Goal: Information Seeking & Learning: Learn about a topic

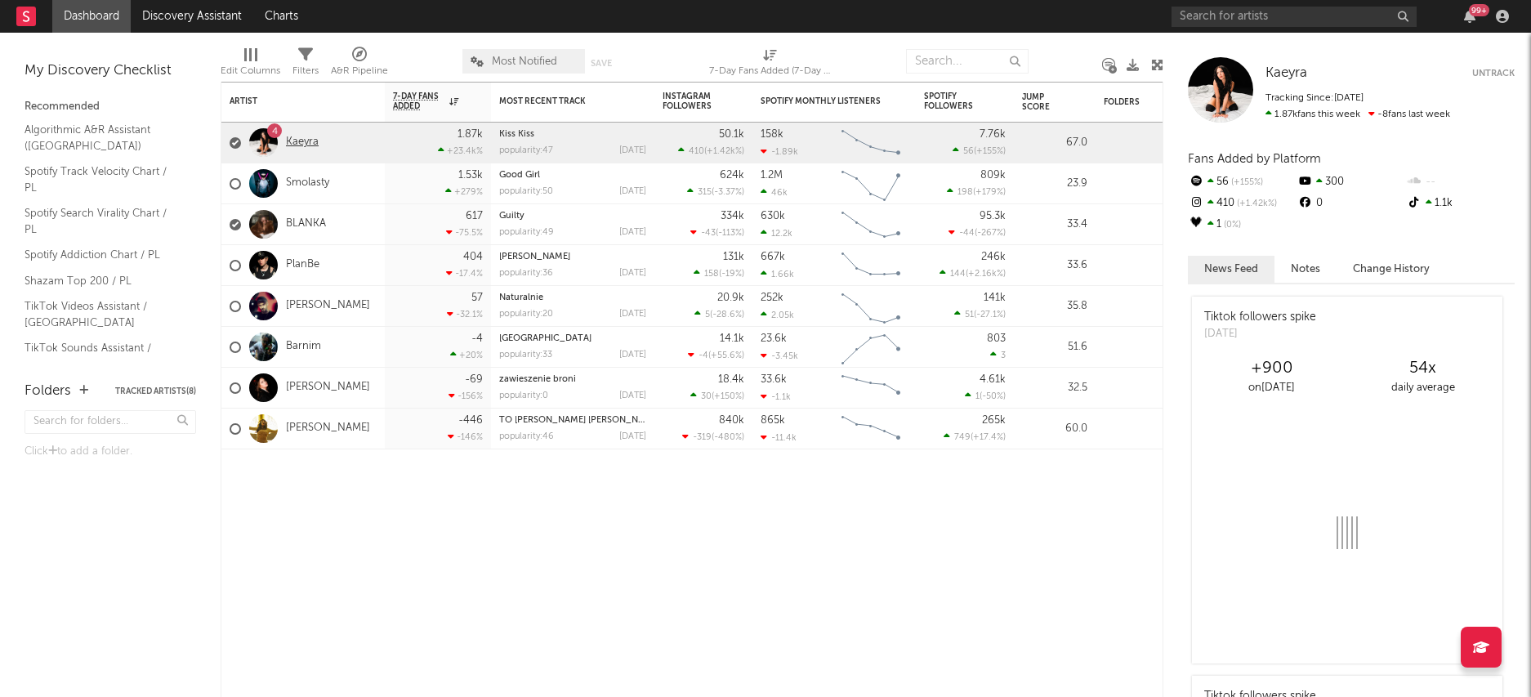
click at [306, 141] on link "Kaeyra" at bounding box center [302, 143] width 33 height 14
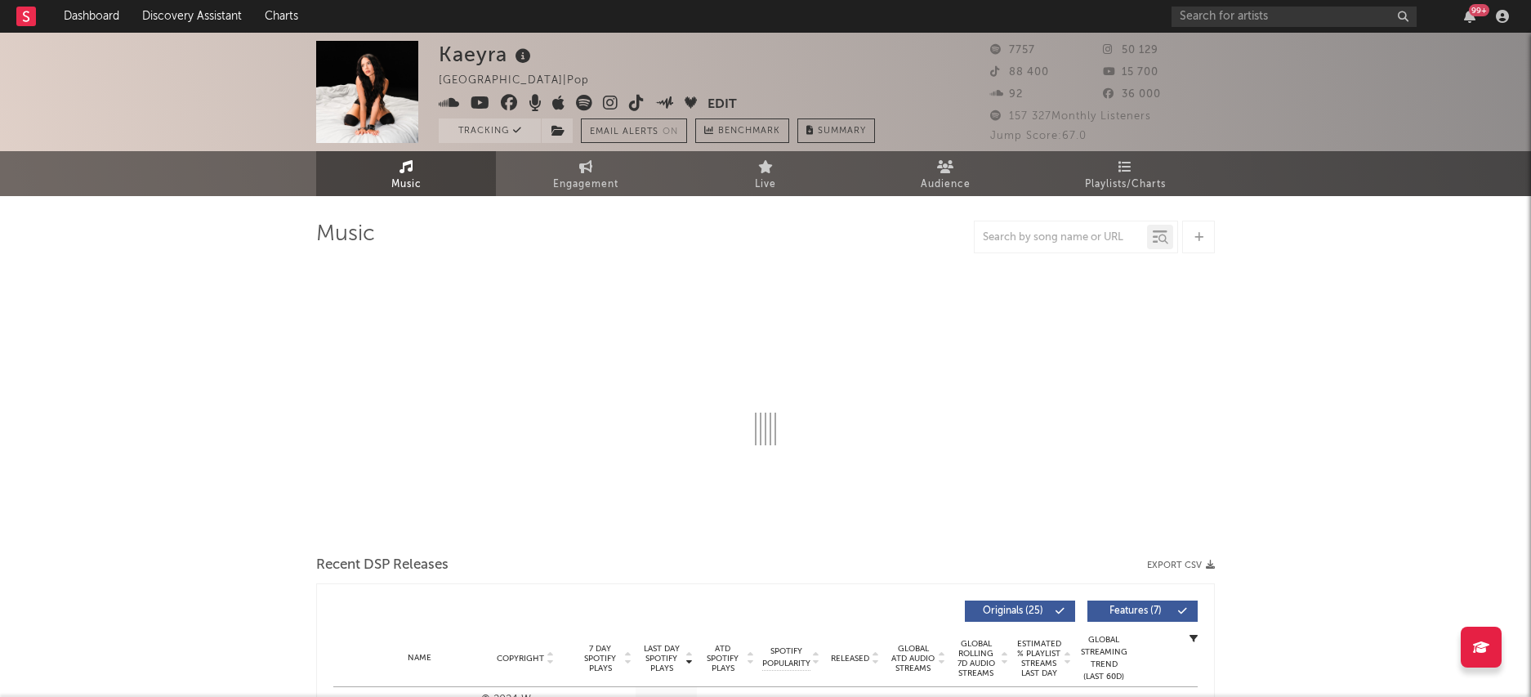
select select "6m"
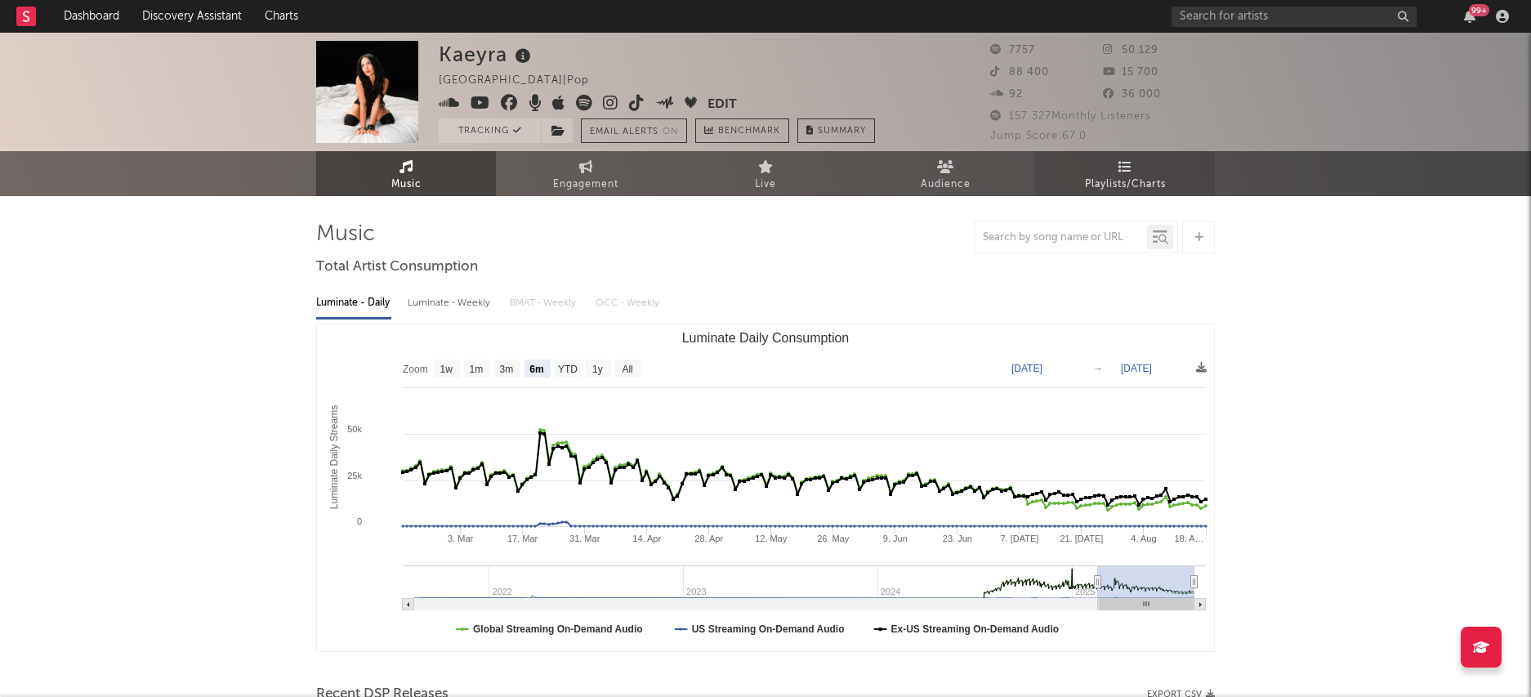
click at [1142, 178] on span "Playlists/Charts" at bounding box center [1125, 185] width 81 height 20
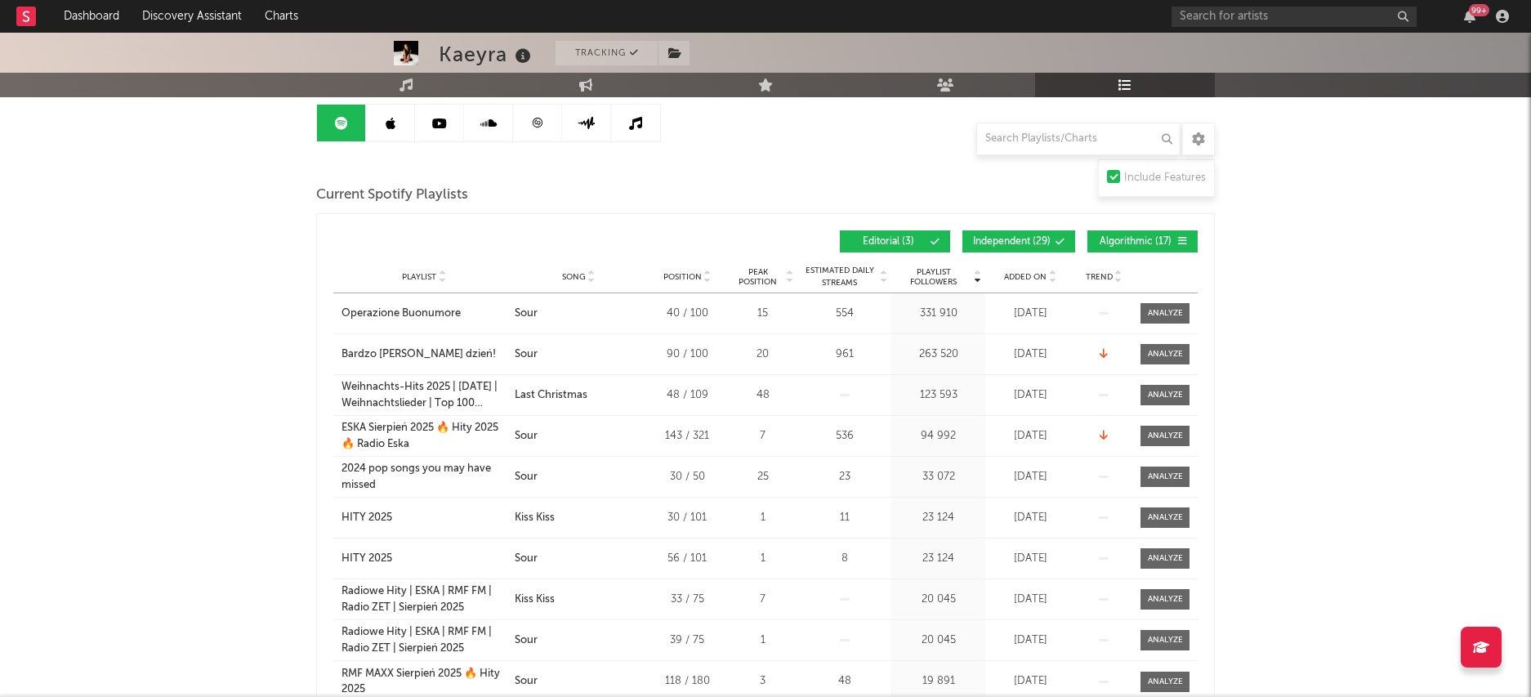
scroll to position [178, 0]
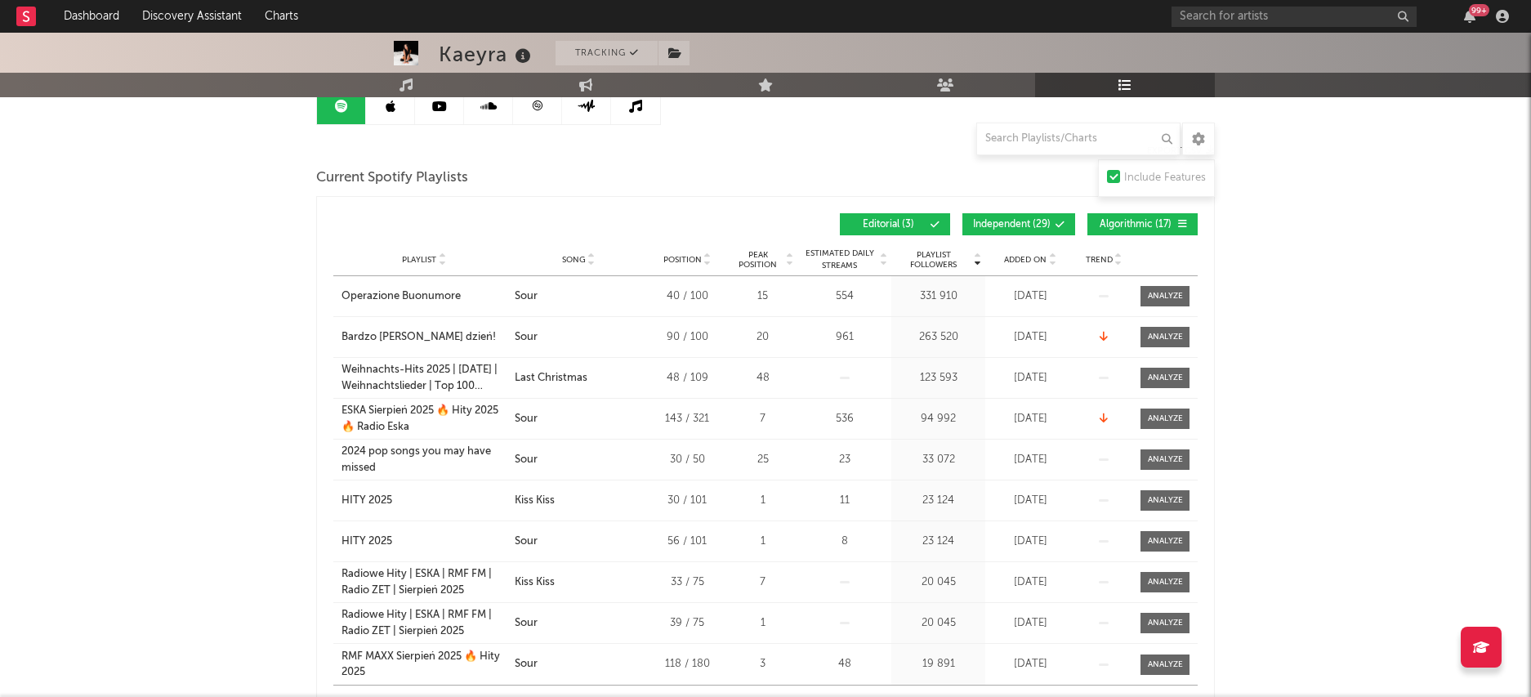
click at [1030, 259] on span "Added On" at bounding box center [1025, 260] width 42 height 10
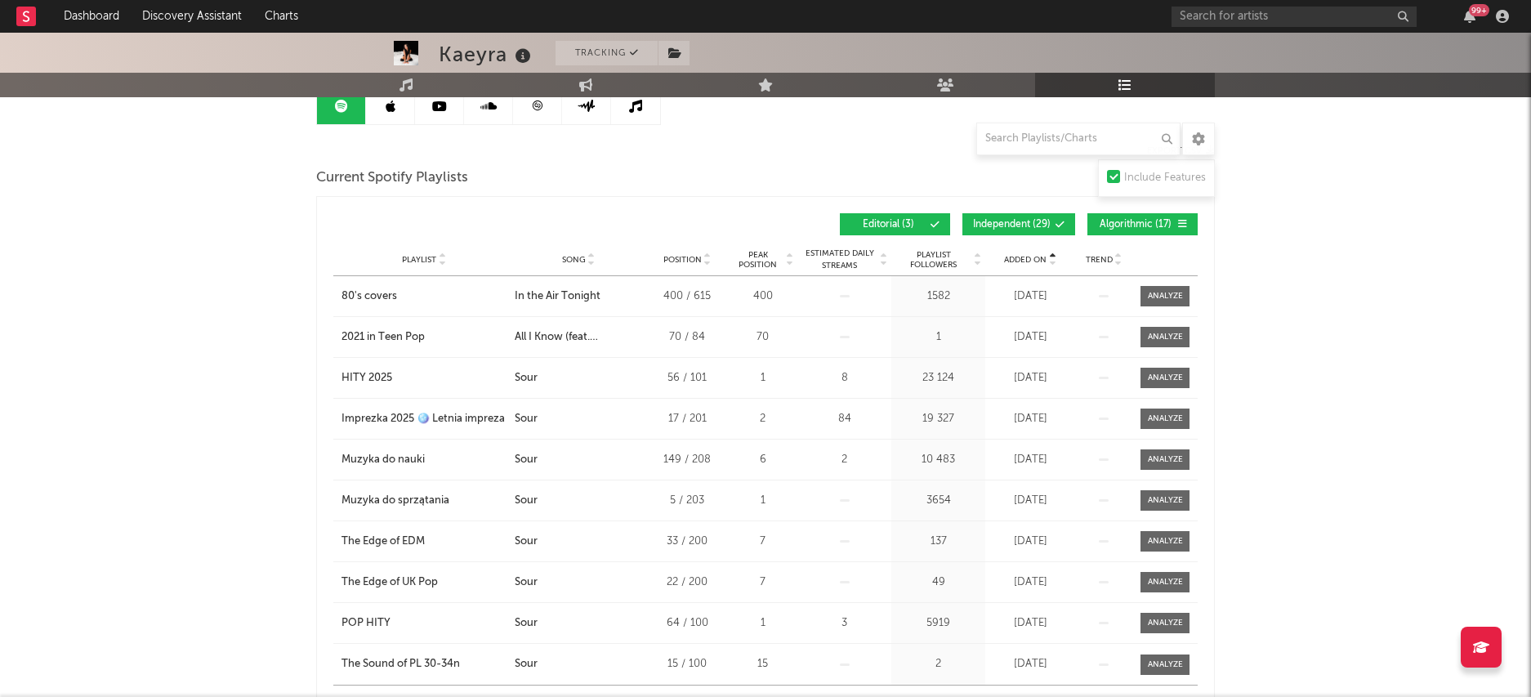
click at [1030, 259] on span "Added On" at bounding box center [1025, 260] width 42 height 10
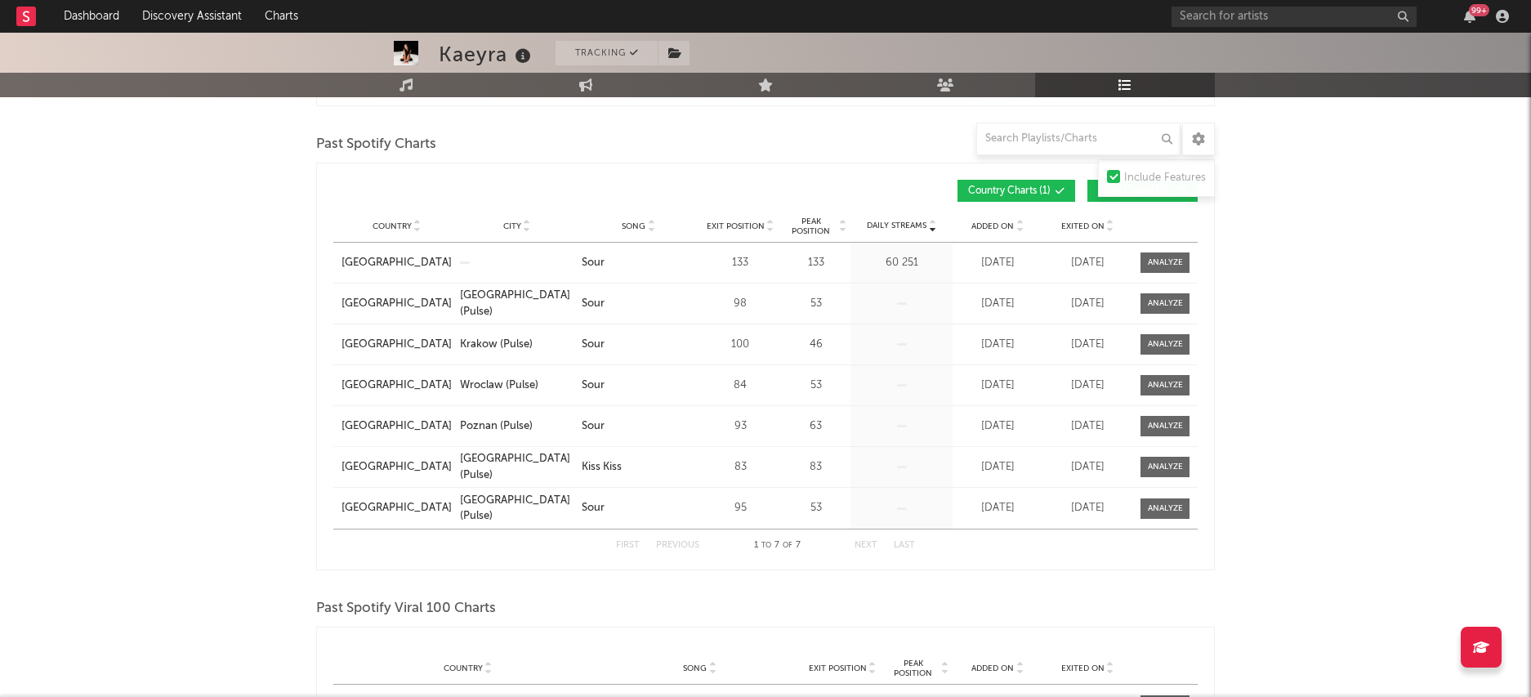
scroll to position [0, 0]
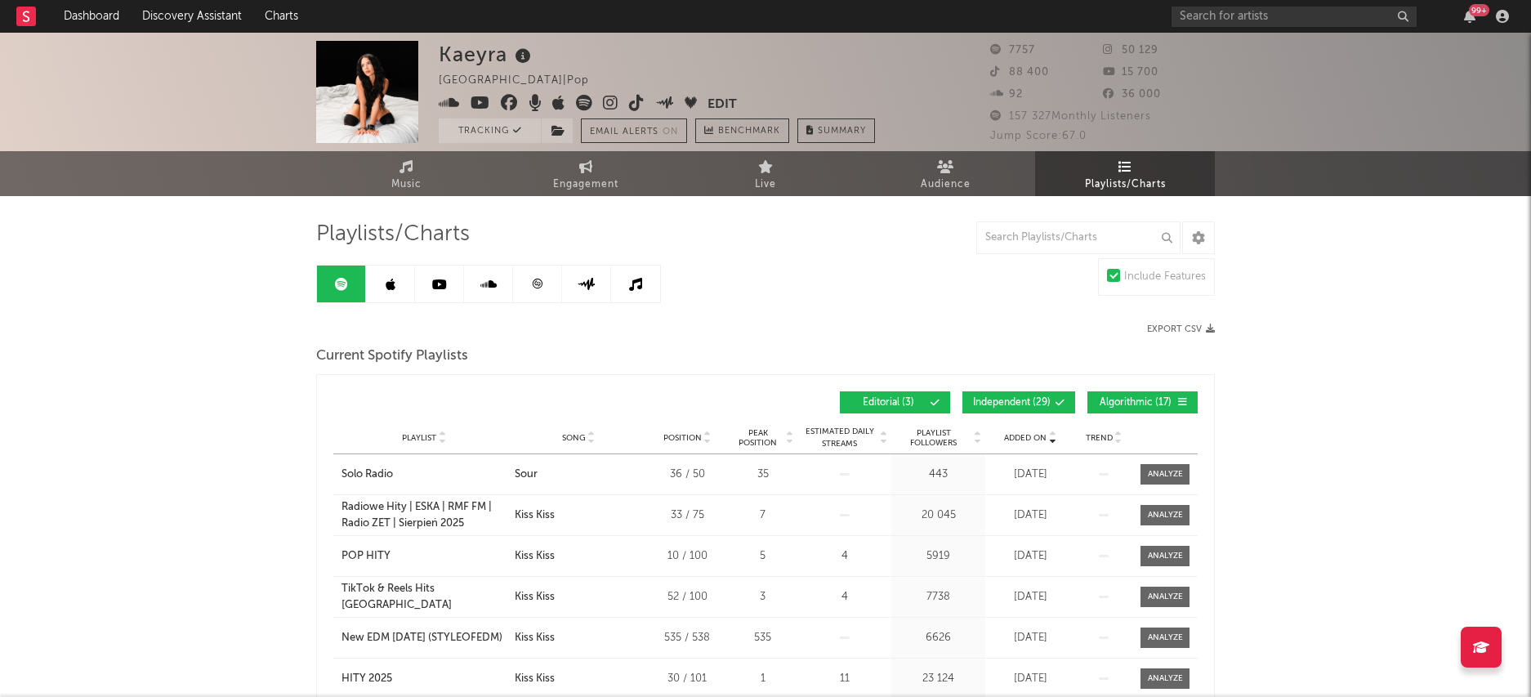
drag, startPoint x: 391, startPoint y: 279, endPoint x: 482, endPoint y: 321, distance: 100.6
click at [391, 279] on icon at bounding box center [391, 284] width 10 height 13
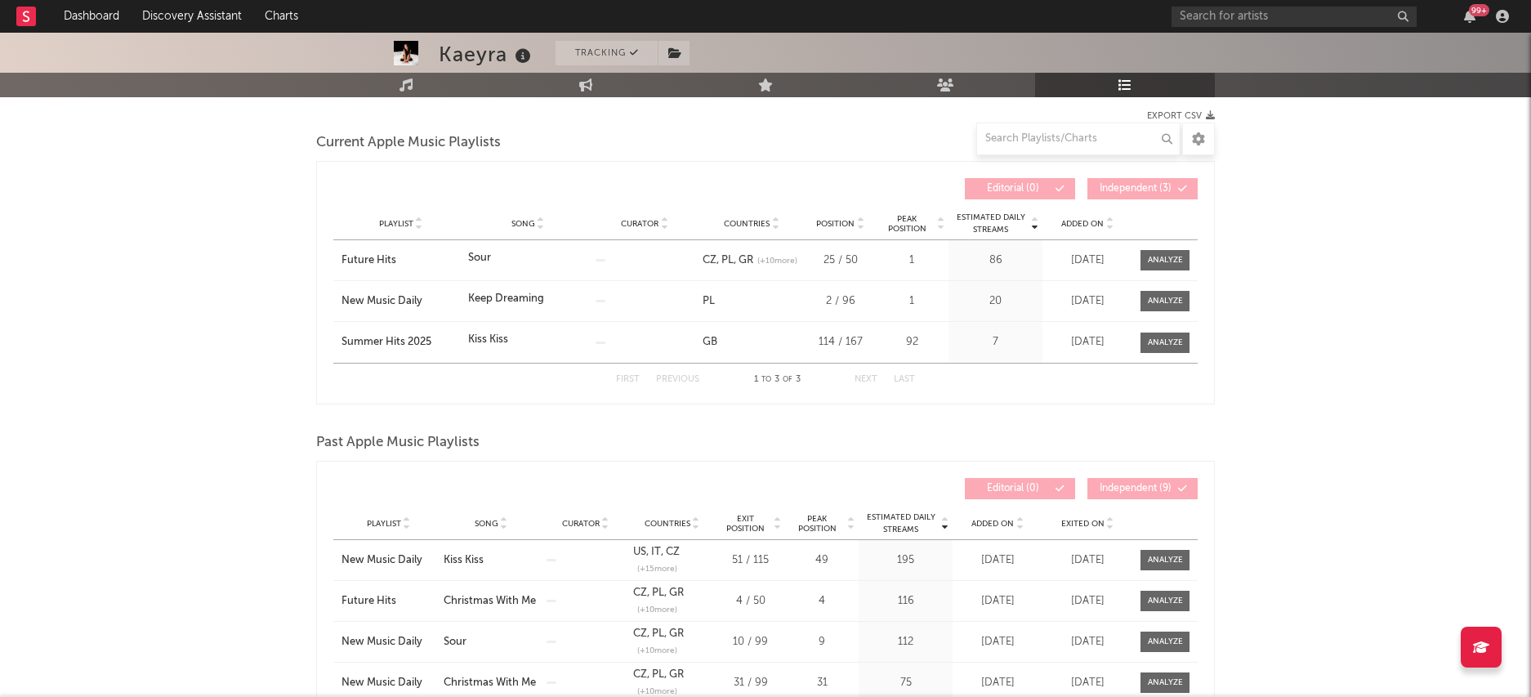
scroll to position [214, 0]
